Goal: Task Accomplishment & Management: Use online tool/utility

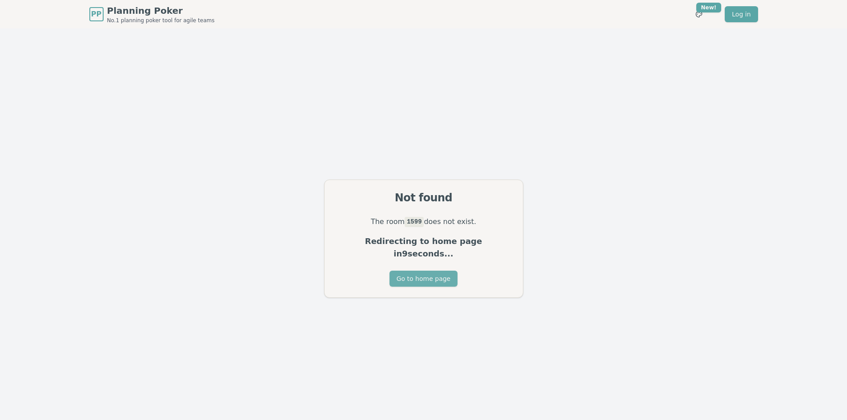
click at [418, 272] on button "Go to home page" at bounding box center [423, 279] width 68 height 16
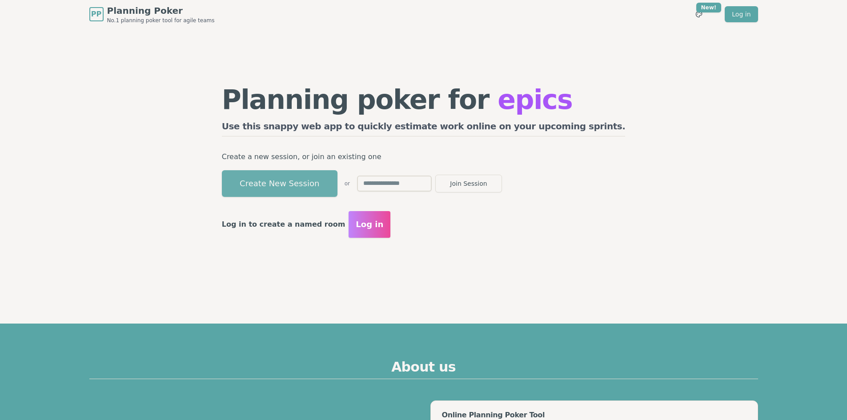
click at [337, 190] on button "Create New Session" at bounding box center [280, 183] width 116 height 27
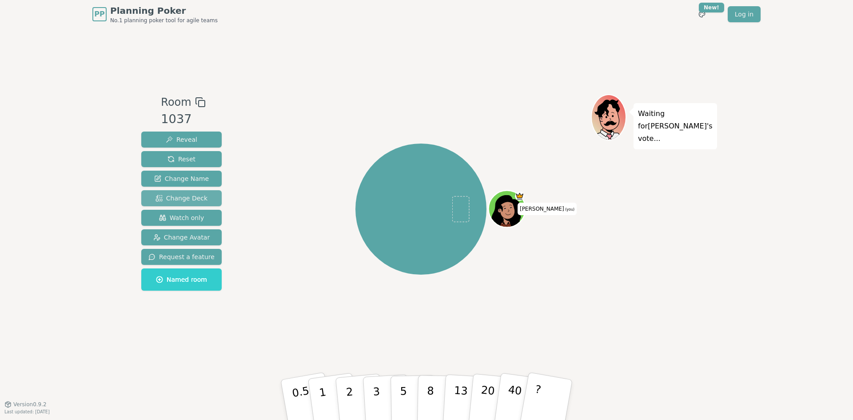
click at [185, 197] on span "Change Deck" at bounding box center [182, 198] width 52 height 9
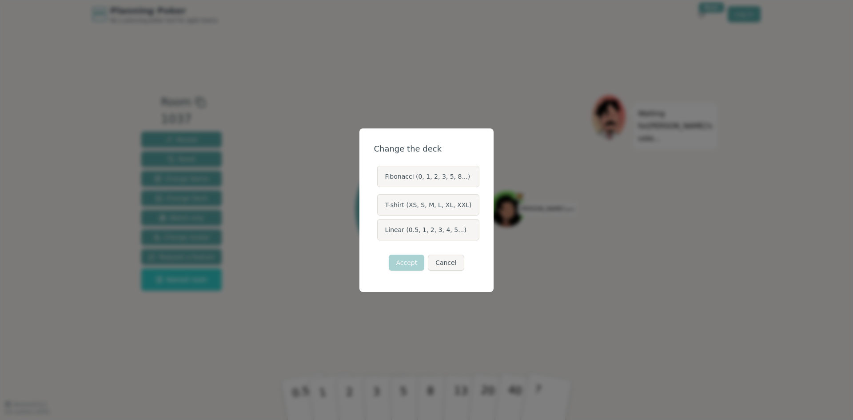
click at [391, 203] on label "T-shirt (XS, S, M, L, XL, XXL)" at bounding box center [428, 204] width 102 height 21
click at [380, 203] on button "T-shirt (XS, S, M, L, XL, XXL)" at bounding box center [376, 204] width 7 height 7
click at [407, 260] on button "Accept" at bounding box center [407, 263] width 36 height 16
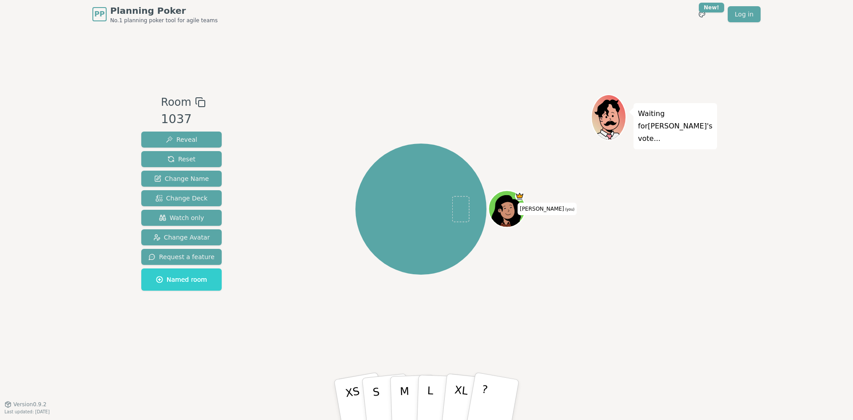
click at [199, 100] on rect at bounding box center [202, 103] width 6 height 6
click at [196, 98] on icon at bounding box center [199, 101] width 6 height 6
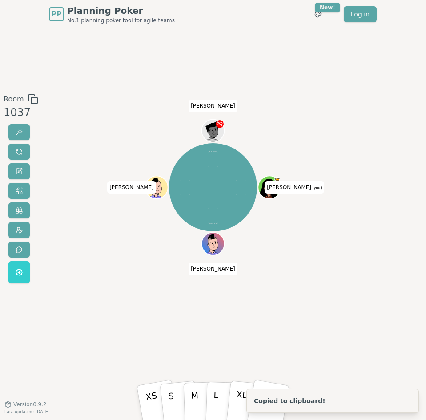
click at [0, 203] on div "Room 1037" at bounding box center [19, 190] width 38 height 193
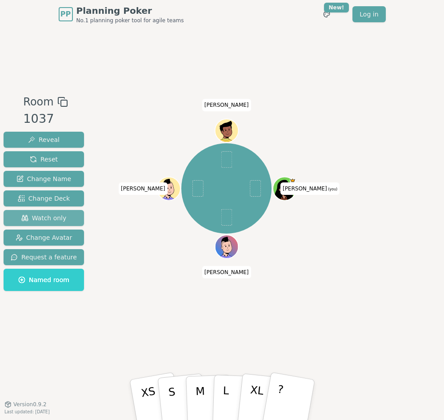
click at [69, 218] on button "Watch only" at bounding box center [44, 218] width 80 height 16
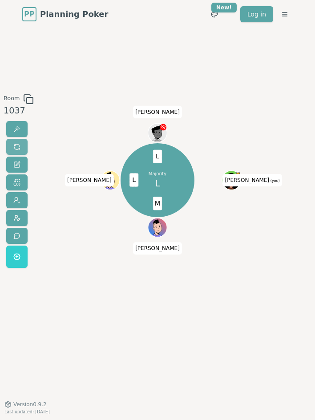
click at [17, 148] on span at bounding box center [16, 146] width 7 height 7
click at [20, 145] on button at bounding box center [16, 147] width 21 height 16
